Goal: Task Accomplishment & Management: Manage account settings

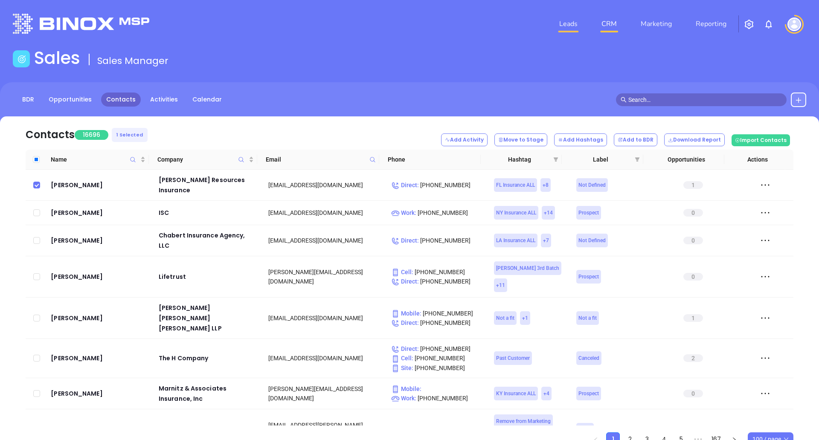
click at [573, 27] on link "Leads" at bounding box center [568, 23] width 25 height 17
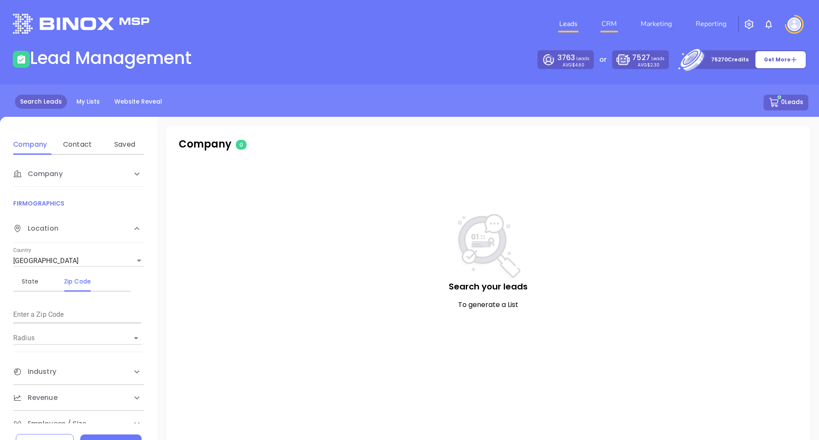
click at [612, 26] on link "CRM" at bounding box center [609, 23] width 22 height 17
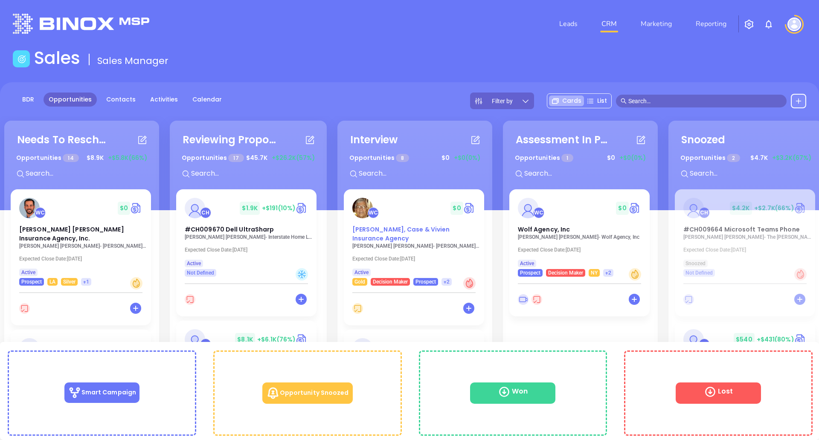
click at [423, 217] on div "WC $ 0" at bounding box center [413, 208] width 133 height 20
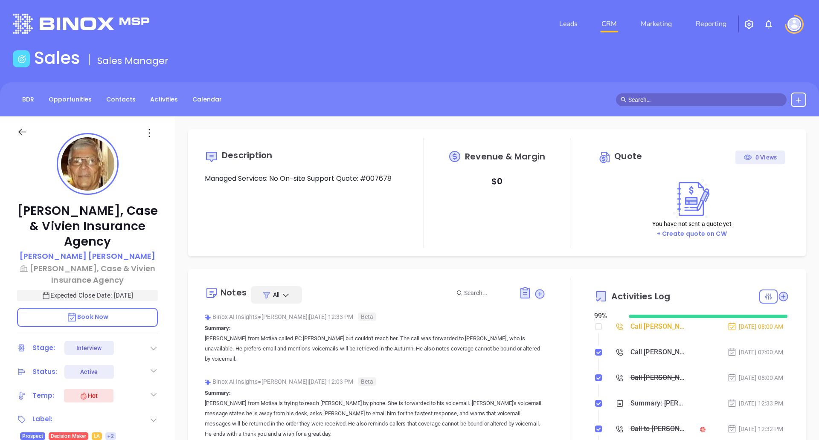
scroll to position [248, 0]
type input "[PERSON_NAME]"
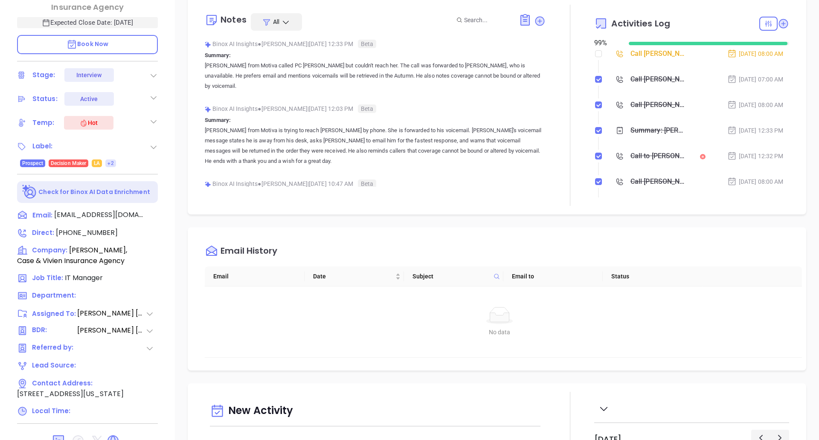
scroll to position [0, 0]
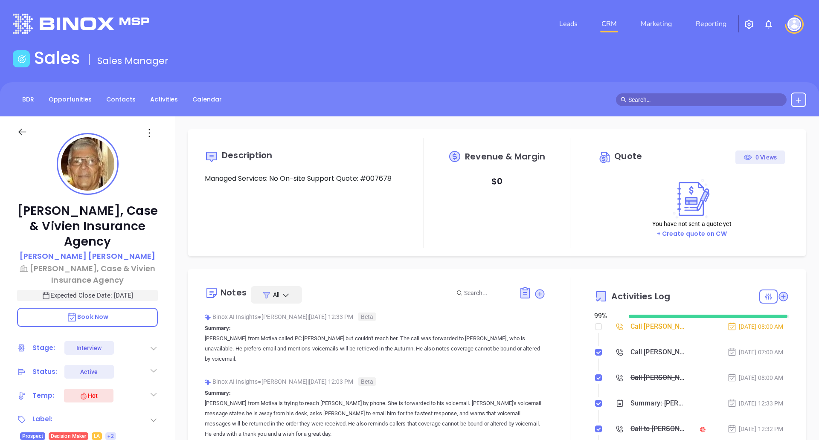
click at [365, 196] on div "Description Managed Services: No On-site Support Quote: #007678" at bounding box center [302, 193] width 195 height 110
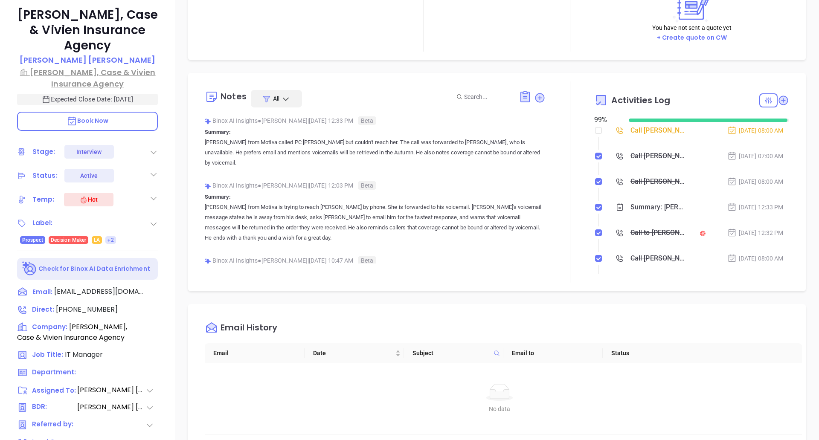
scroll to position [221, 0]
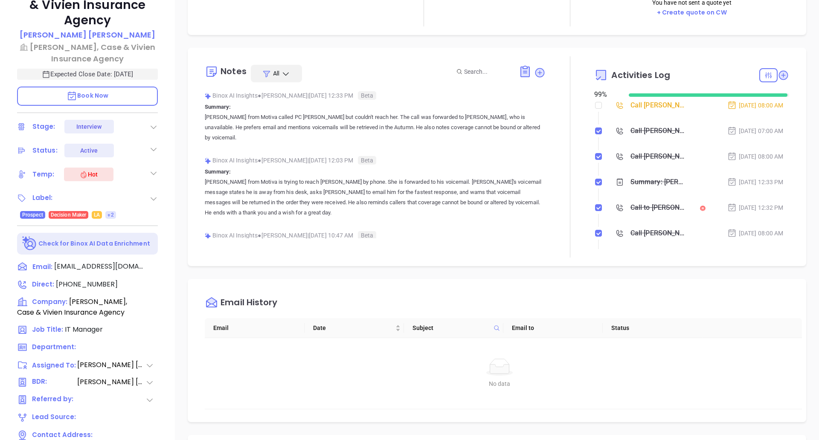
click at [140, 212] on div "Label: Prospect Decision Maker LA +2" at bounding box center [83, 204] width 132 height 27
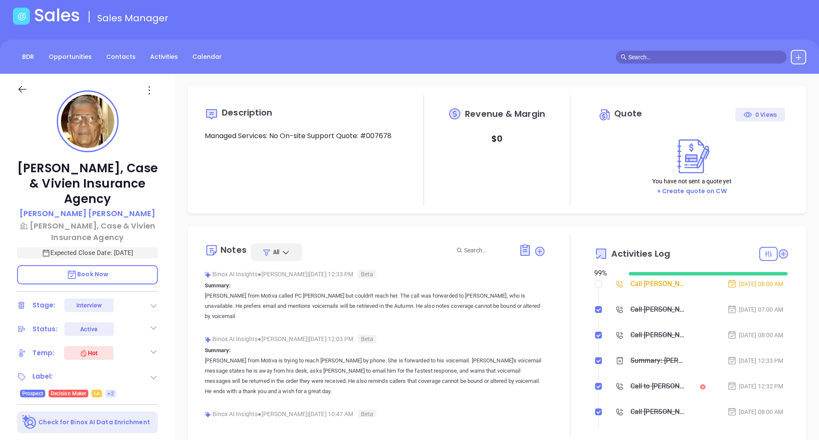
scroll to position [0, 0]
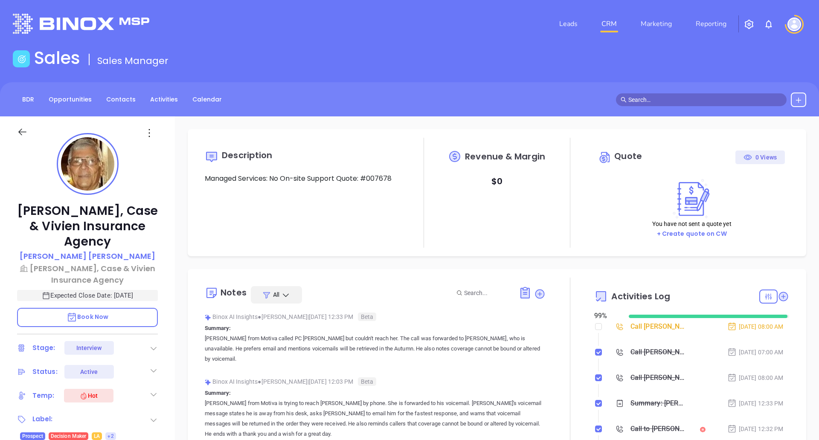
click at [615, 24] on link "CRM" at bounding box center [609, 23] width 22 height 17
